Goal: Information Seeking & Learning: Compare options

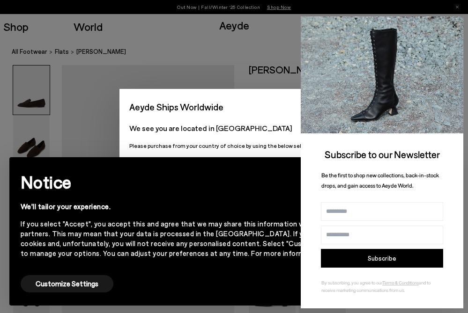
click at [455, 22] on icon at bounding box center [454, 25] width 12 height 12
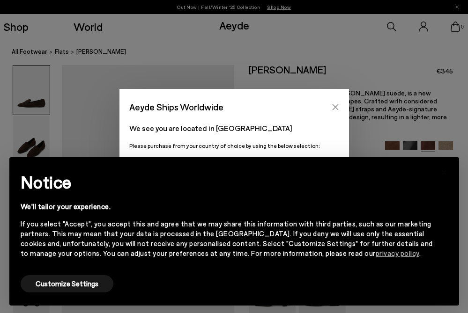
click at [337, 103] on icon "Close" at bounding box center [334, 106] width 7 height 7
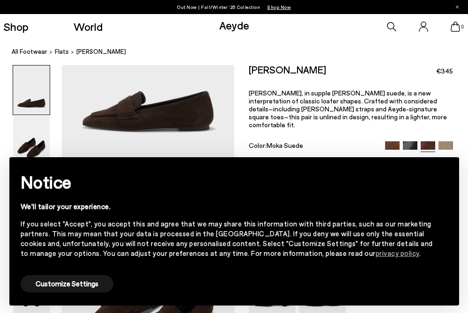
scroll to position [130, 0]
click at [323, 128] on div "Alfie Suede Loafers €345 Alfie, in supple brown suede, is a new interpretation …" at bounding box center [351, 115] width 204 height 100
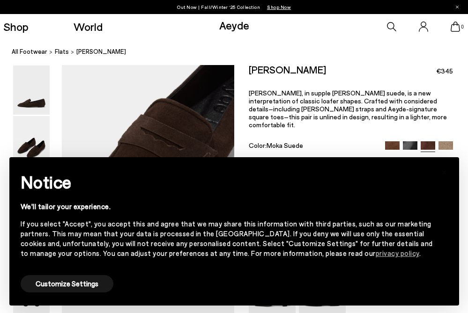
scroll to position [580, 0]
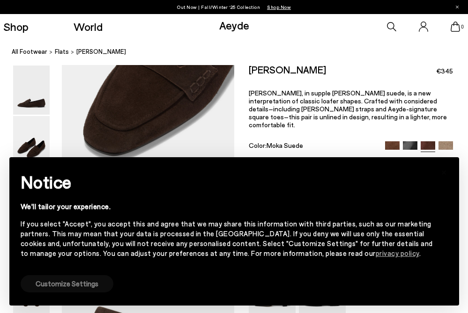
click at [65, 291] on button "Customize Settings" at bounding box center [67, 283] width 93 height 17
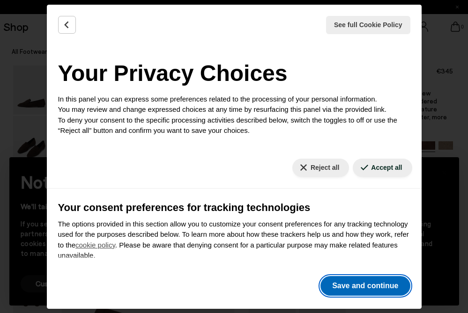
click at [343, 292] on button "Save and continue" at bounding box center [364, 286] width 89 height 20
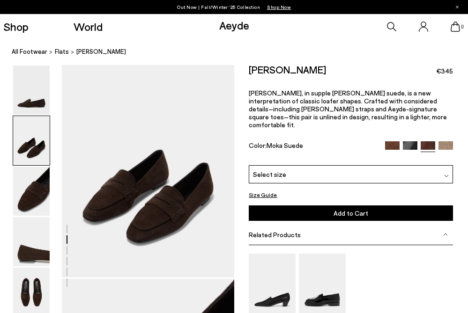
scroll to position [248, 0]
click at [411, 141] on img at bounding box center [410, 148] width 15 height 15
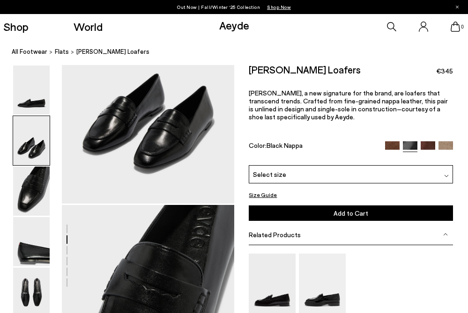
scroll to position [323, 0]
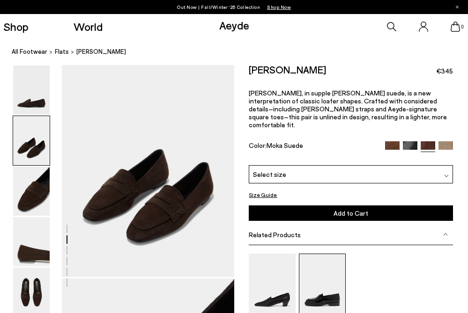
scroll to position [294, 0]
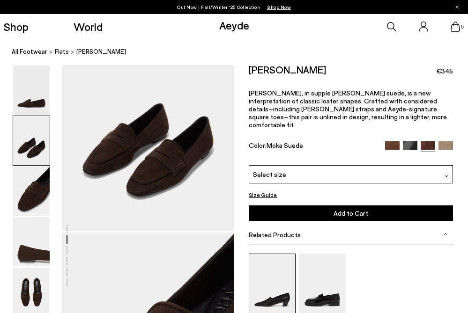
click at [276, 277] on img at bounding box center [272, 285] width 47 height 62
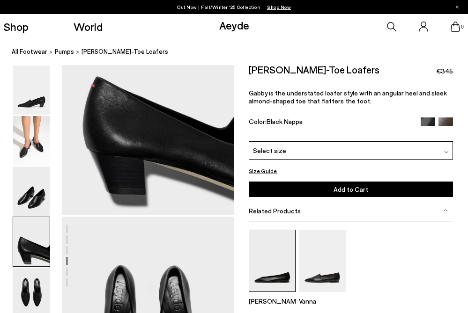
scroll to position [1178, 0]
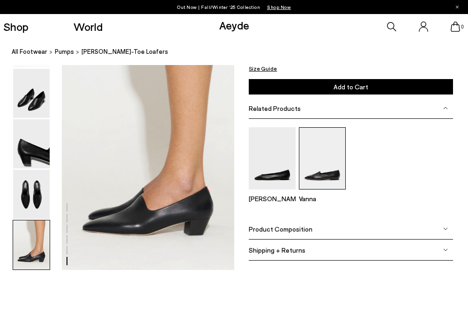
click at [332, 166] on img at bounding box center [322, 158] width 47 height 62
